Goal: Information Seeking & Learning: Learn about a topic

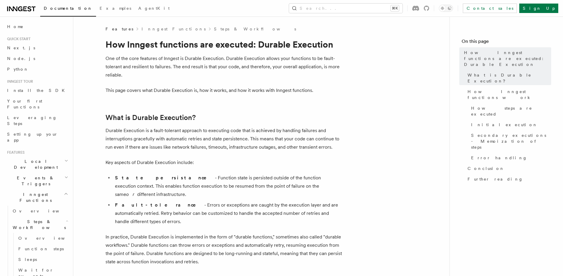
click at [64, 175] on icon "button" at bounding box center [66, 177] width 4 height 5
click at [52, 267] on link "Direct invocation" at bounding box center [39, 278] width 59 height 17
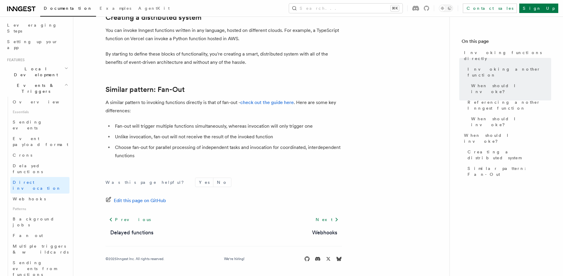
scroll to position [100, 0]
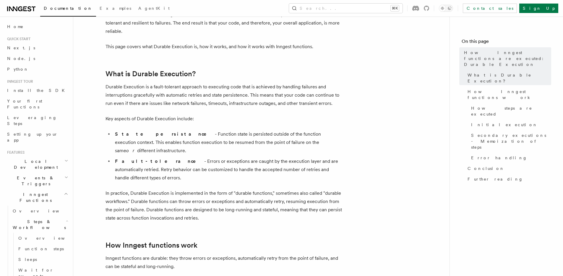
scroll to position [45, 0]
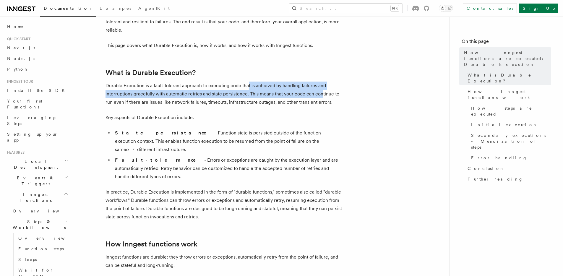
drag, startPoint x: 247, startPoint y: 88, endPoint x: 321, endPoint y: 98, distance: 74.2
click at [321, 98] on p "Durable Execution is a fault-tolerant approach to executing code that is achiev…" at bounding box center [224, 94] width 236 height 25
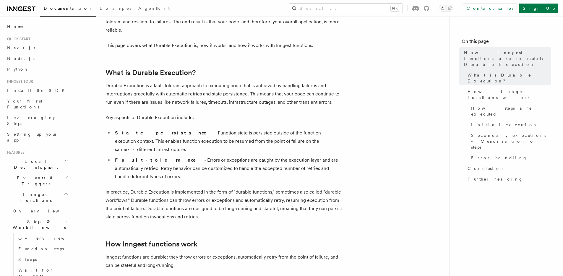
drag, startPoint x: 201, startPoint y: 95, endPoint x: 284, endPoint y: 101, distance: 83.0
click at [284, 101] on p "Durable Execution is a fault-tolerant approach to executing code that is achiev…" at bounding box center [224, 94] width 236 height 25
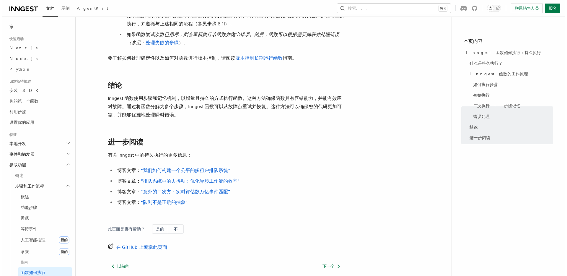
scroll to position [0, 0]
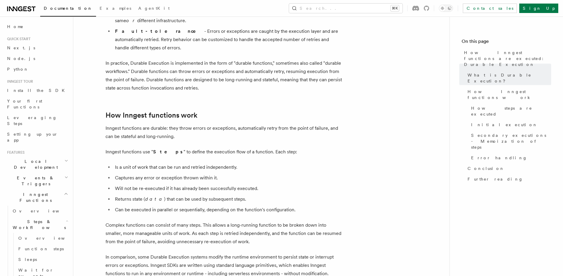
scroll to position [242, 0]
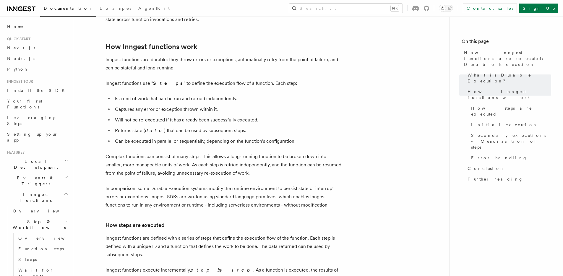
click at [336, 126] on li "Returns state ( data ) that can be used by subsequent steps." at bounding box center [227, 130] width 229 height 8
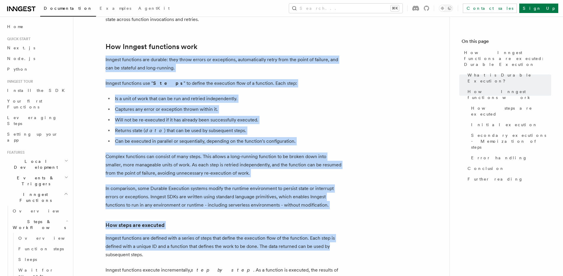
drag, startPoint x: 104, startPoint y: 43, endPoint x: 376, endPoint y: 231, distance: 331.1
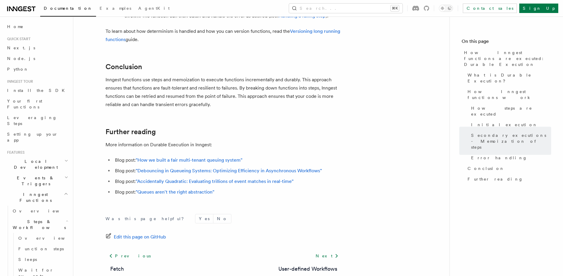
scroll to position [1102, 0]
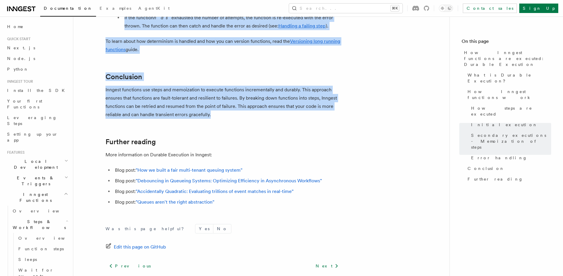
click at [217, 88] on p "Inngest functions use steps and memoization to execute functions incrementally …" at bounding box center [224, 102] width 236 height 33
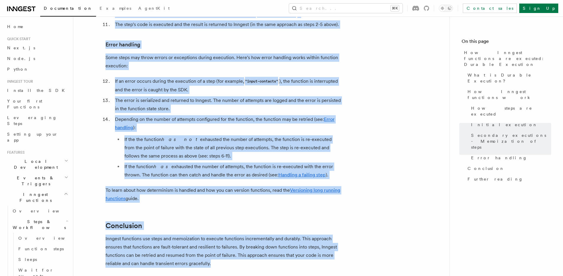
scroll to position [942, 0]
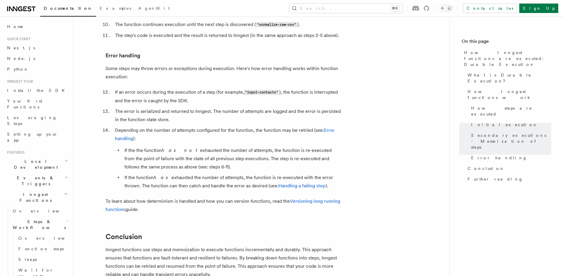
click at [55, 173] on h2 "Events & Triggers" at bounding box center [37, 181] width 65 height 17
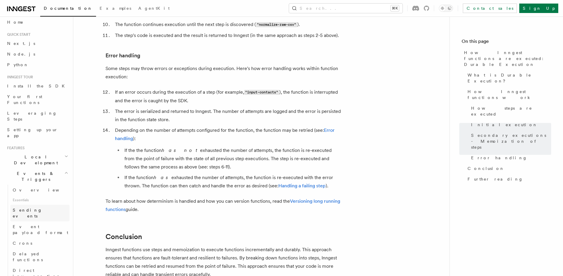
scroll to position [9, 0]
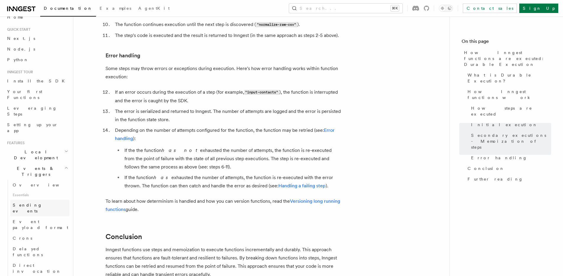
click at [47, 200] on link "Sending events" at bounding box center [39, 208] width 59 height 17
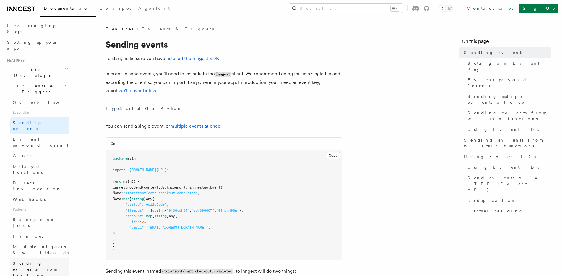
scroll to position [99, 0]
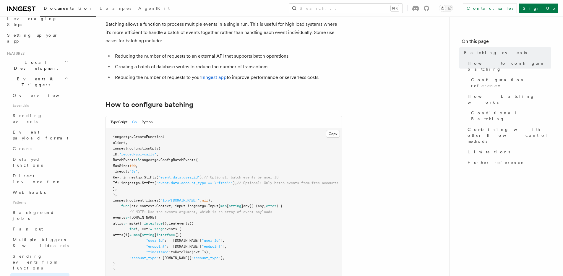
scroll to position [35, 0]
click at [43, 110] on link "Sending events" at bounding box center [39, 118] width 59 height 17
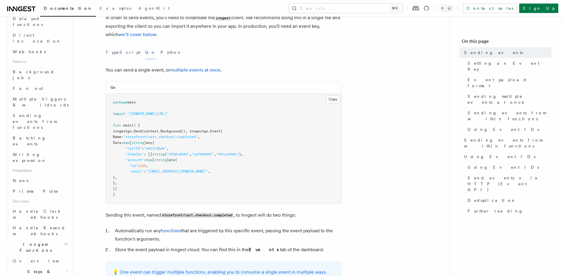
scroll to position [241, 0]
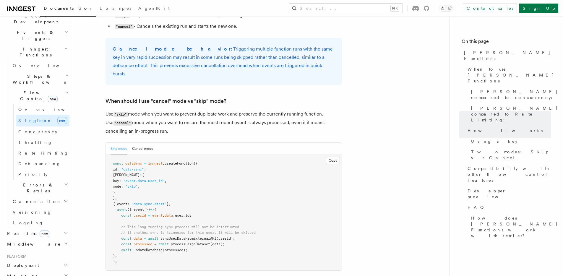
scroll to position [755, 0]
click at [143, 142] on button "Cancel mode" at bounding box center [142, 148] width 21 height 12
click at [117, 142] on button "Skip mode" at bounding box center [119, 148] width 17 height 12
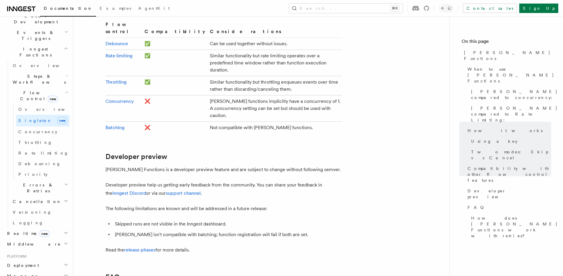
scroll to position [1157, 0]
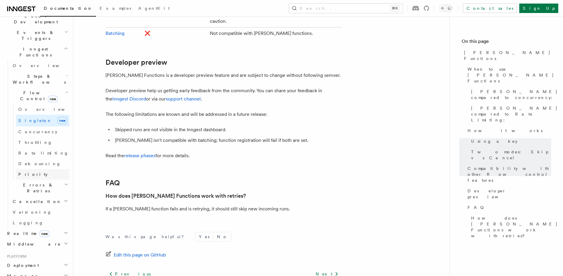
click at [56, 169] on link "Priority" at bounding box center [42, 174] width 53 height 11
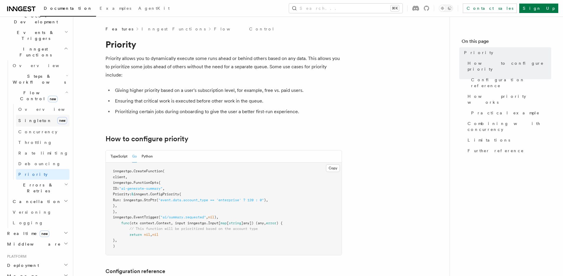
click at [41, 115] on link "[PERSON_NAME] new" at bounding box center [42, 121] width 53 height 12
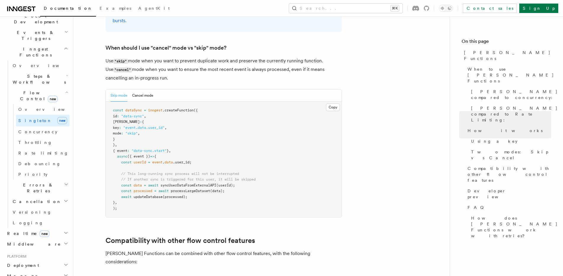
scroll to position [797, 0]
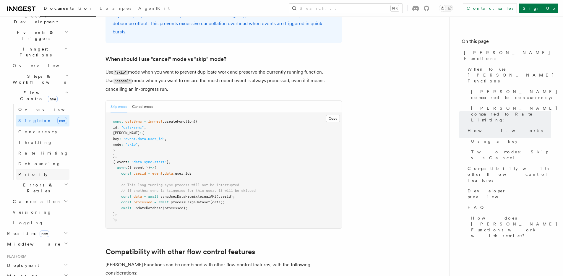
click at [43, 169] on link "Priority" at bounding box center [42, 174] width 53 height 11
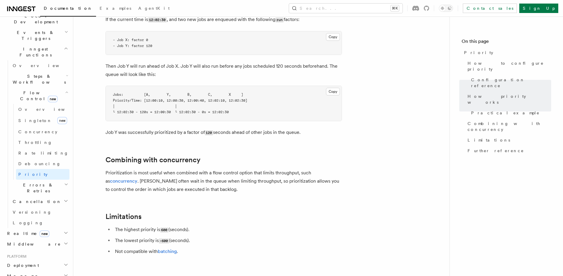
scroll to position [506, 0]
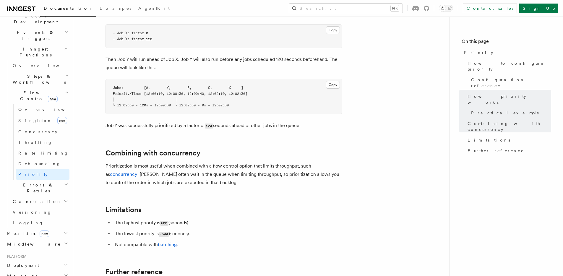
click at [64, 182] on icon "button" at bounding box center [66, 184] width 4 height 5
click at [51, 207] on link "Retries" at bounding box center [42, 212] width 53 height 11
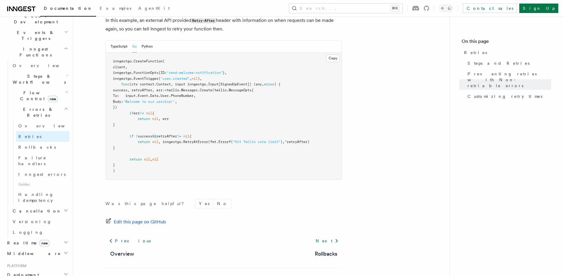
scroll to position [921, 0]
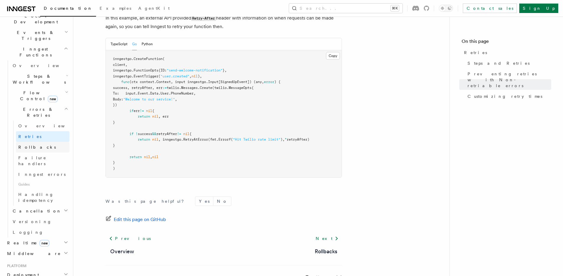
click at [48, 142] on link "Rollbacks" at bounding box center [42, 147] width 53 height 11
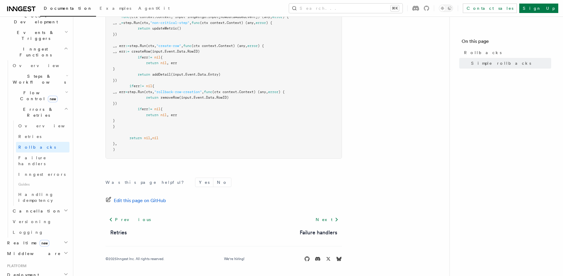
scroll to position [458, 0]
click at [46, 155] on span "Failure handlers" at bounding box center [32, 160] width 28 height 11
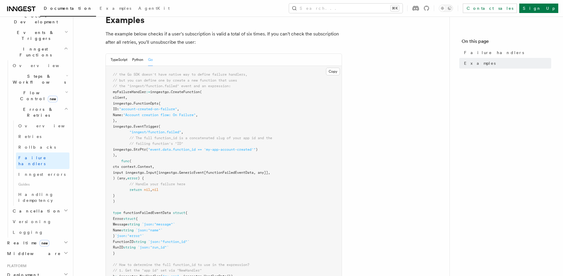
scroll to position [77, 0]
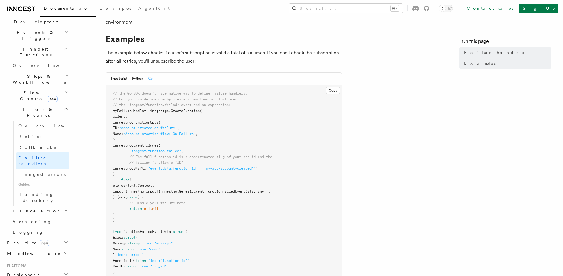
click at [393, 176] on article "Features Inngest Functions Errors & Retries Failure handlers TypeScript only If…" at bounding box center [261, 239] width 357 height 580
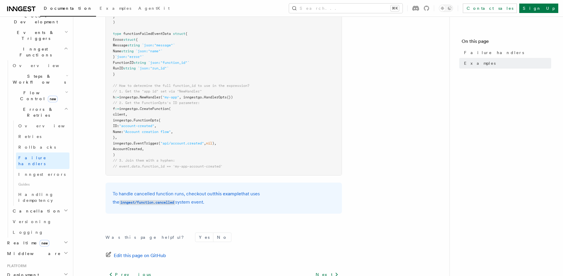
scroll to position [282, 0]
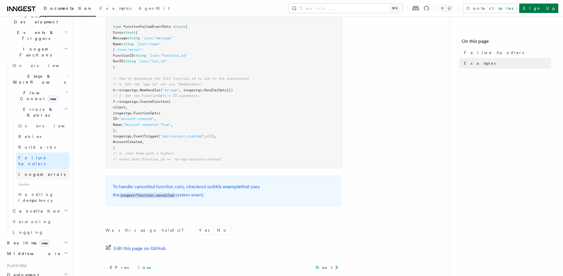
click at [52, 169] on link "Inngest errors" at bounding box center [42, 174] width 53 height 11
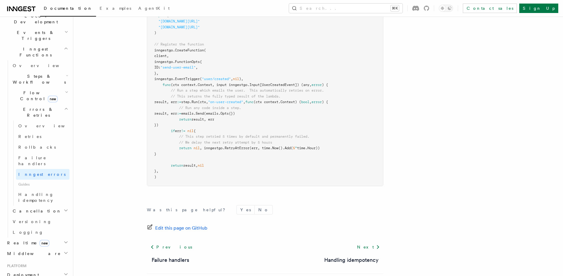
scroll to position [654, 0]
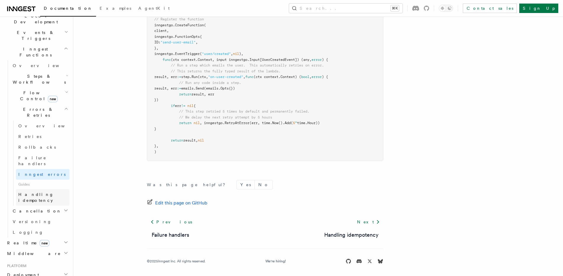
click at [54, 192] on span "Handling idempotency" at bounding box center [35, 197] width 35 height 11
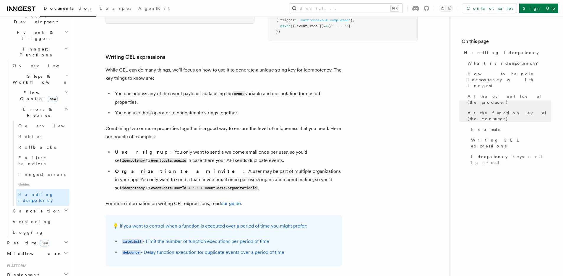
scroll to position [892, 0]
